Goal: Information Seeking & Learning: Learn about a topic

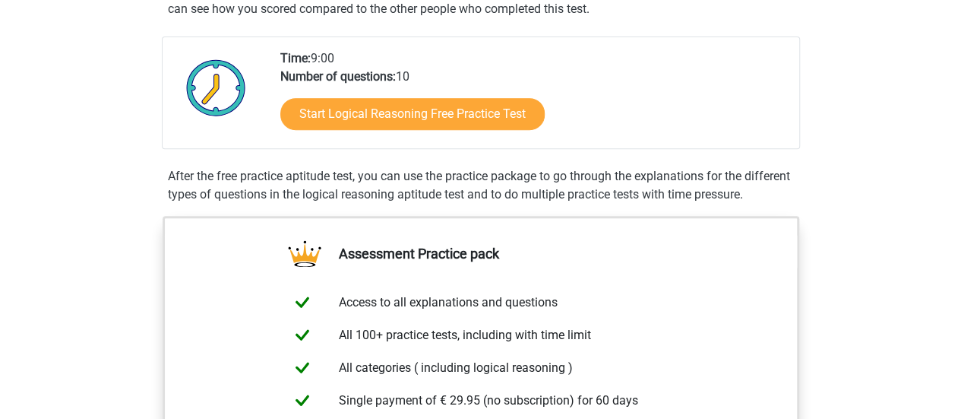
scroll to position [312, 0]
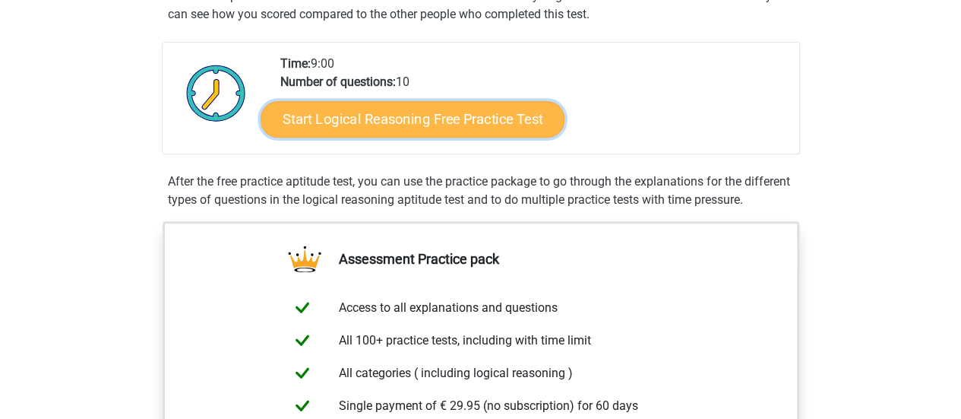
click at [461, 122] on link "Start Logical Reasoning Free Practice Test" at bounding box center [413, 118] width 304 height 36
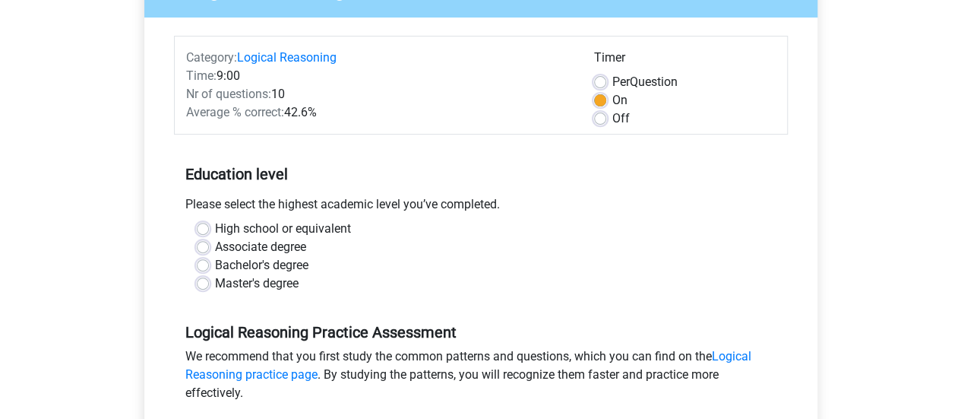
scroll to position [160, 0]
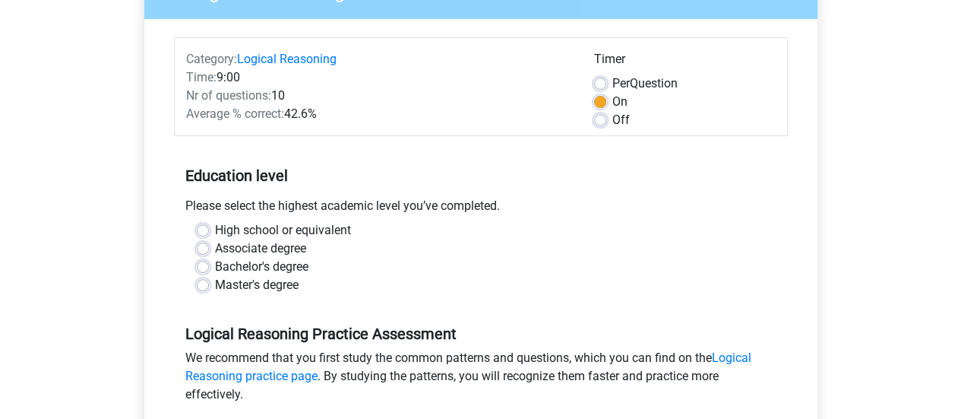
click at [266, 282] on label "Master's degree" at bounding box center [257, 285] width 84 height 18
click at [209, 282] on input "Master's degree" at bounding box center [203, 283] width 12 height 15
radio input "true"
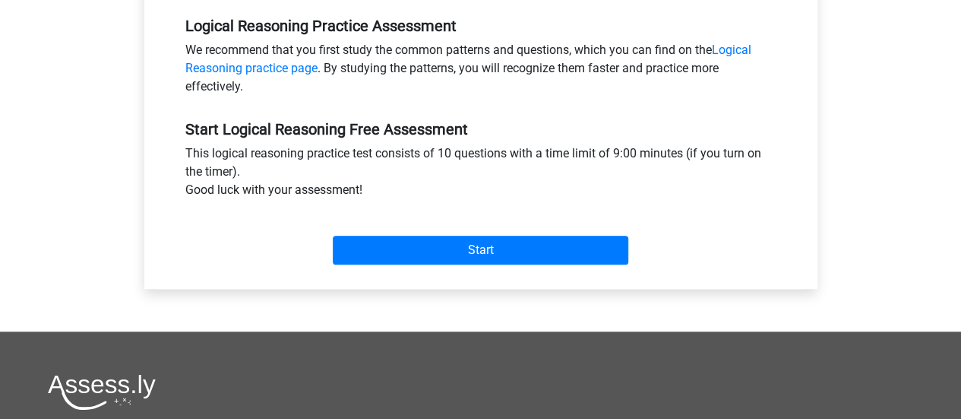
scroll to position [467, 0]
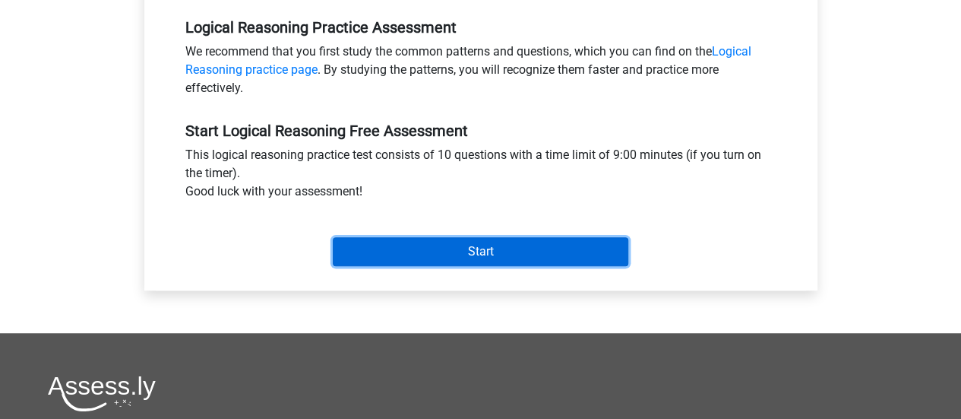
click at [500, 242] on input "Start" at bounding box center [481, 251] width 296 height 29
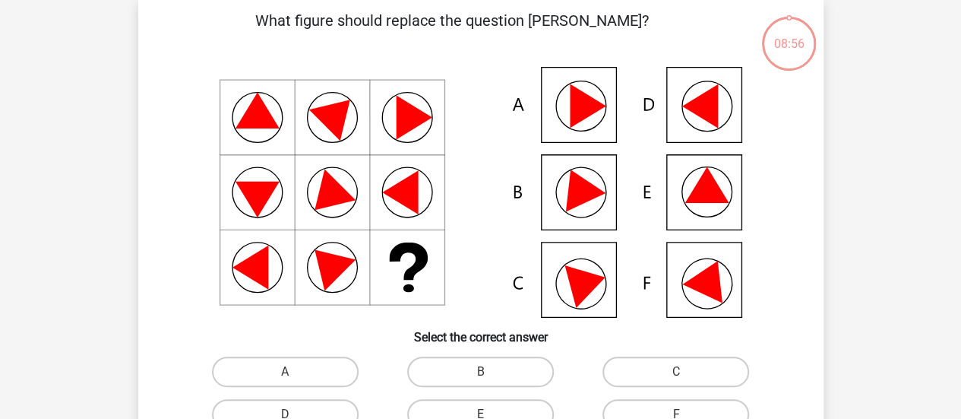
scroll to position [88, 0]
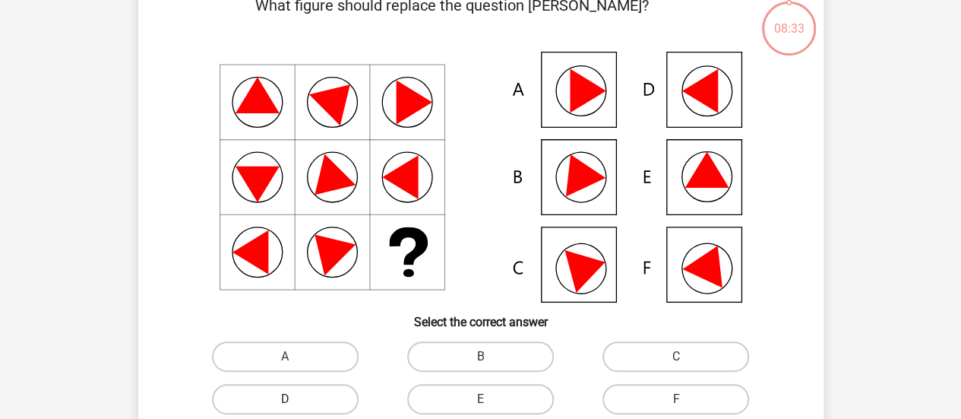
click at [274, 401] on label "D" at bounding box center [285, 399] width 147 height 30
click at [285, 401] on input "D" at bounding box center [290, 404] width 10 height 10
radio input "true"
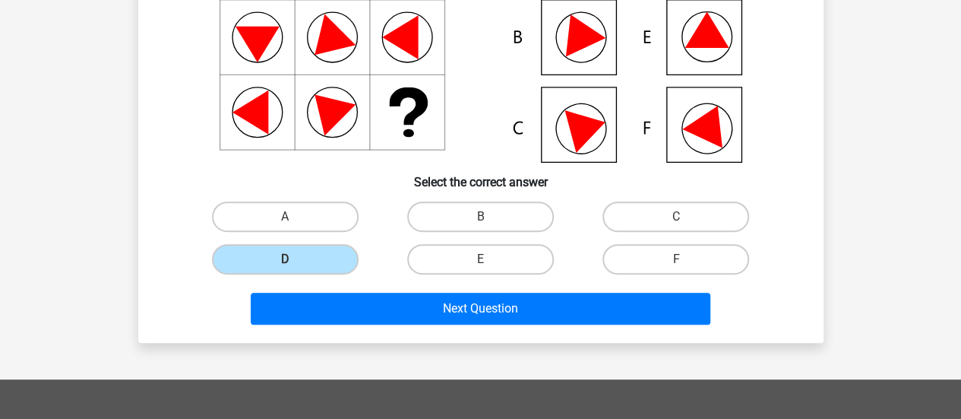
scroll to position [226, 0]
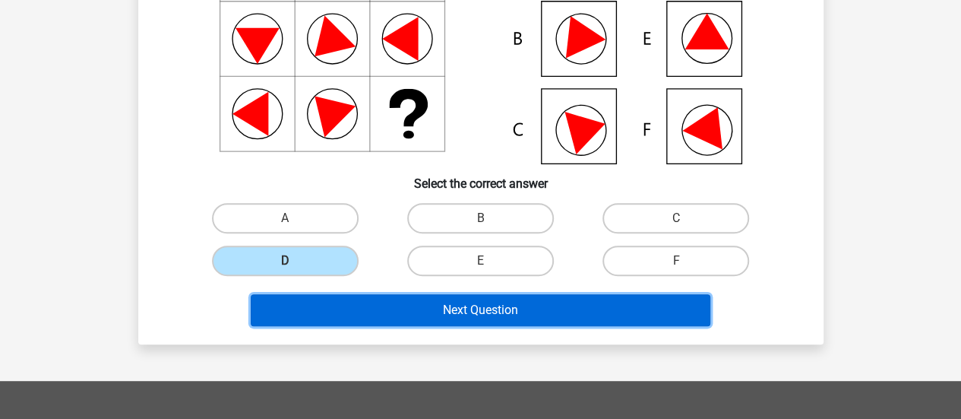
click at [527, 306] on button "Next Question" at bounding box center [481, 310] width 460 height 32
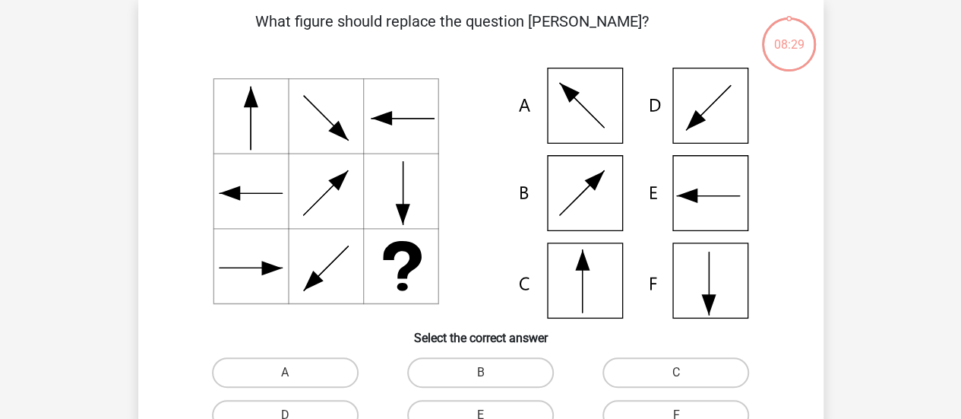
scroll to position [70, 0]
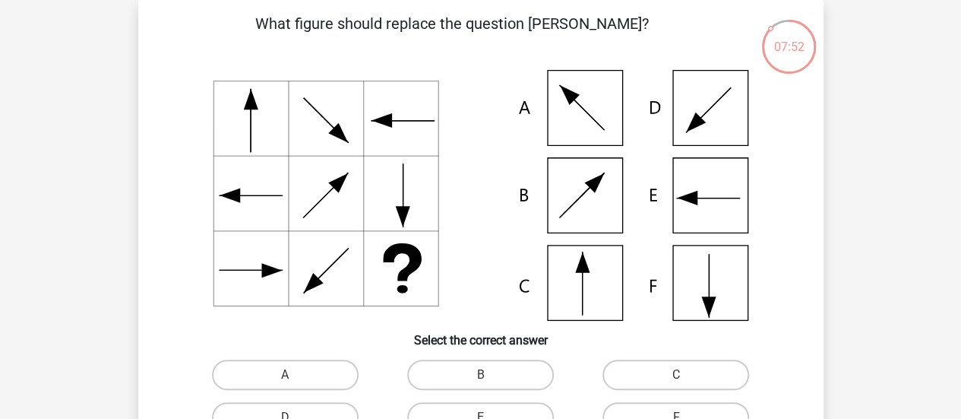
click at [584, 288] on icon at bounding box center [481, 195] width 613 height 251
click at [654, 378] on label "C" at bounding box center [676, 374] width 147 height 30
click at [676, 378] on input "C" at bounding box center [681, 380] width 10 height 10
radio input "true"
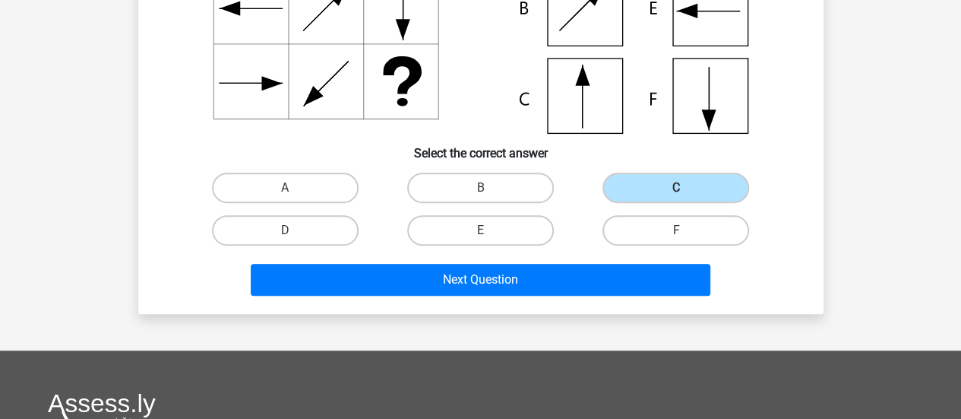
scroll to position [281, 0]
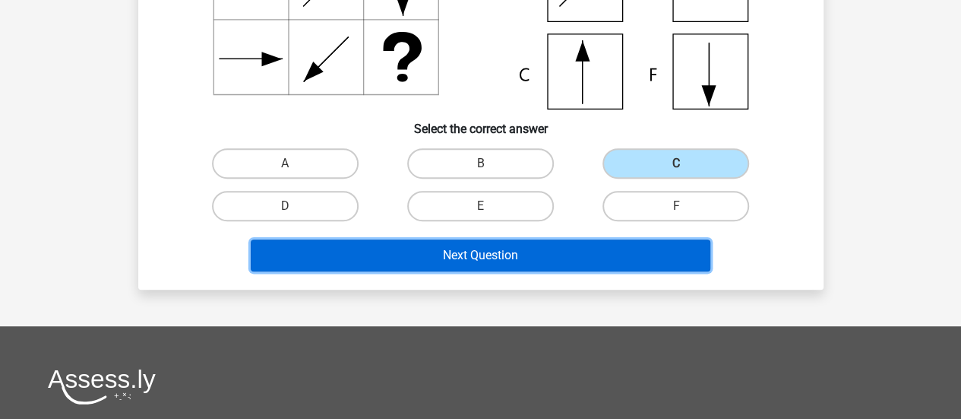
click at [552, 252] on button "Next Question" at bounding box center [481, 255] width 460 height 32
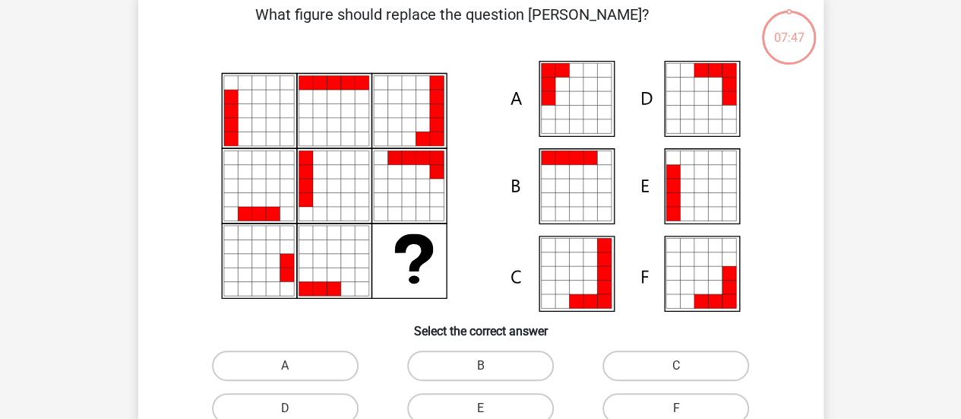
scroll to position [70, 0]
